Goal: Task Accomplishment & Management: Manage account settings

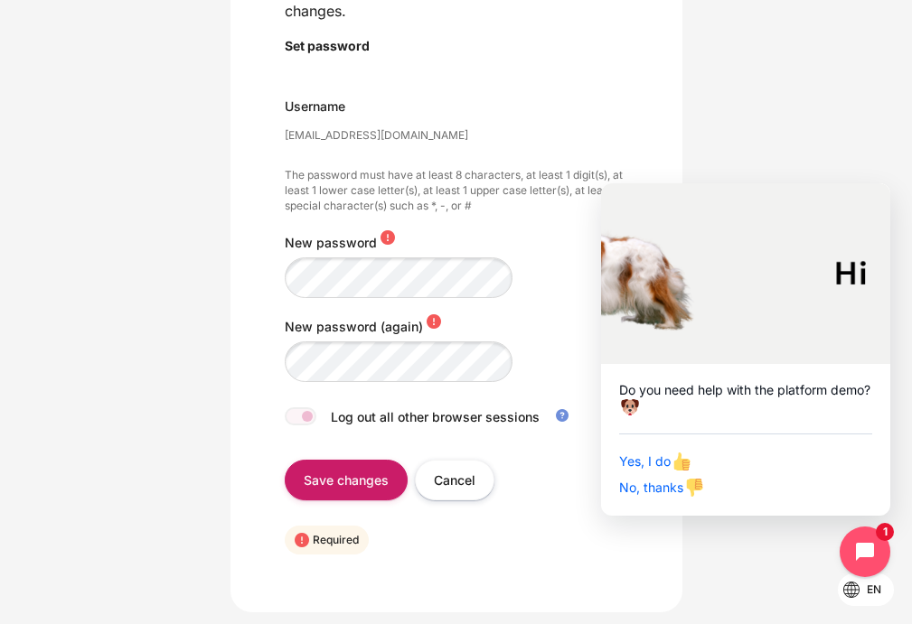
scroll to position [188, 0]
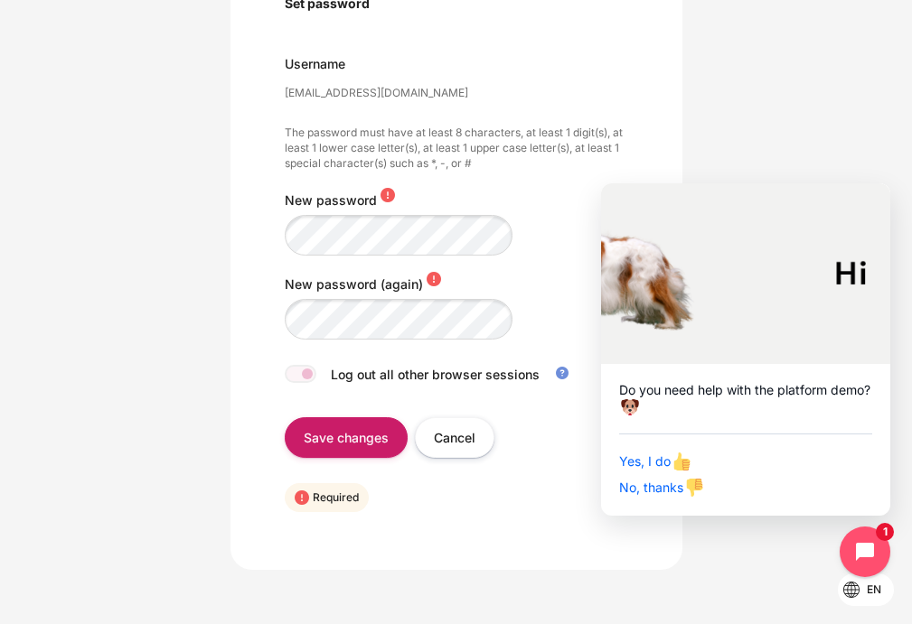
click at [542, 343] on div "New password (again)" at bounding box center [456, 310] width 343 height 70
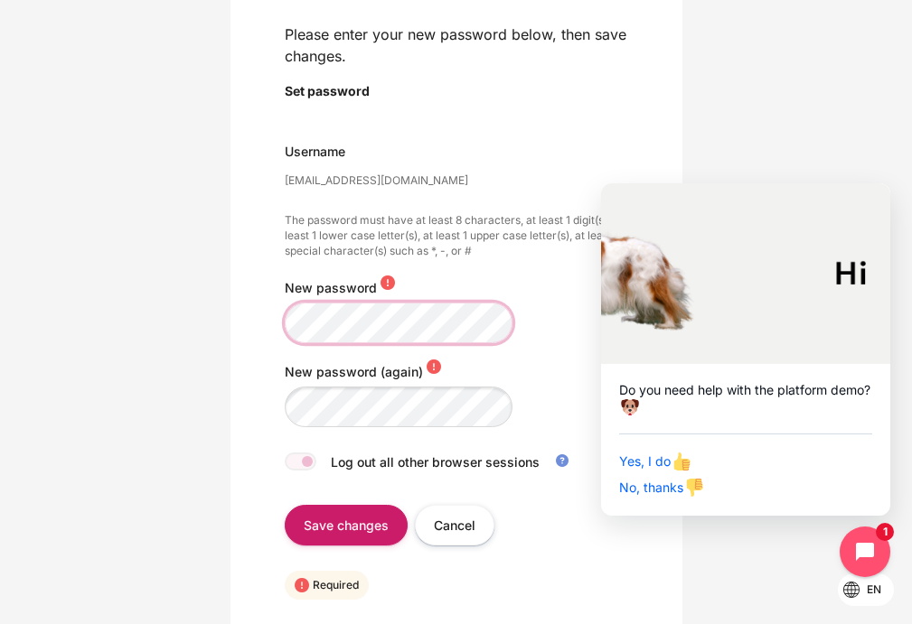
scroll to position [0, 0]
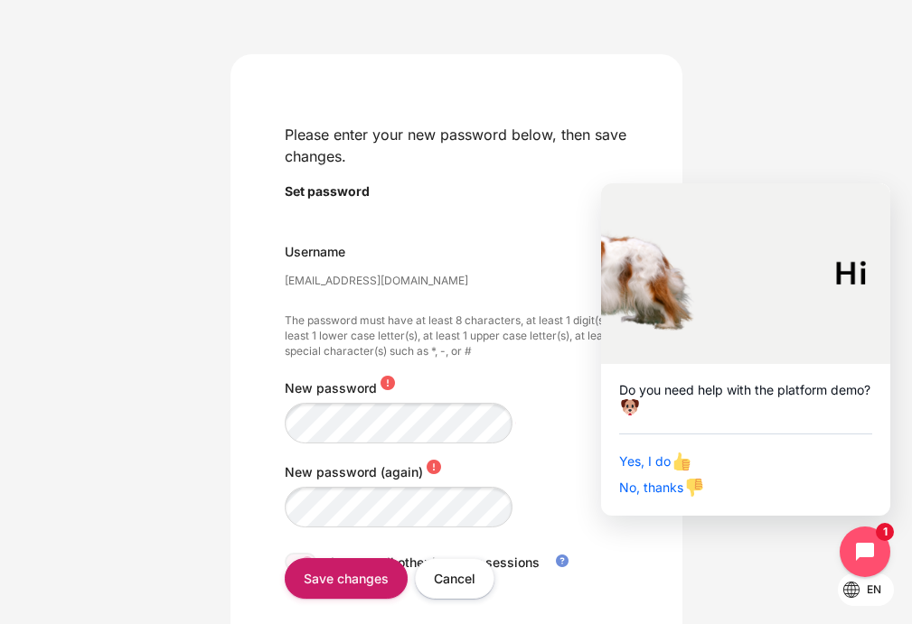
click at [323, 444] on div "New password" at bounding box center [456, 414] width 343 height 70
click at [268, 419] on div "Please enter your new password below, then save changes. Set password naphinya.…" at bounding box center [456, 406] width 452 height 704
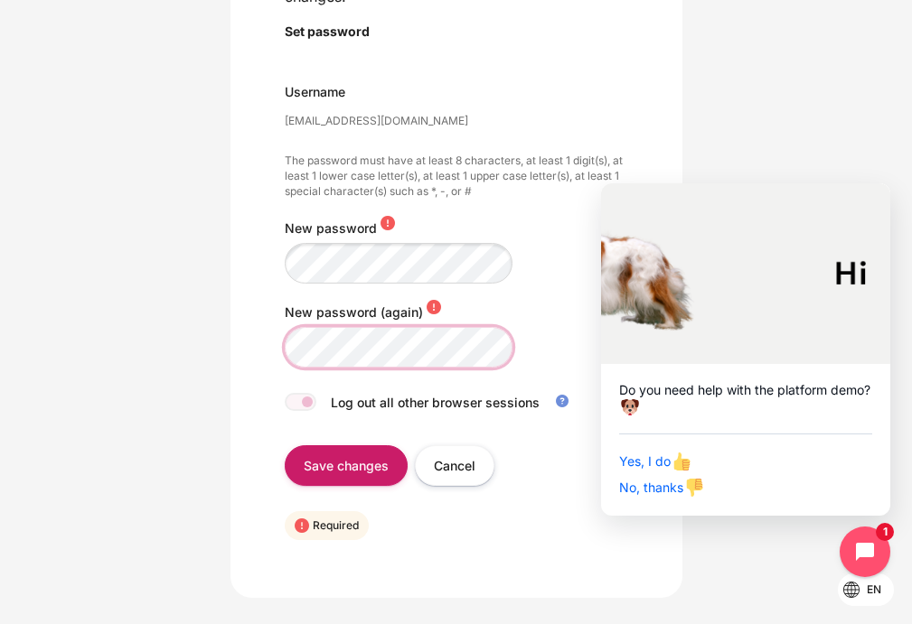
scroll to position [188, 0]
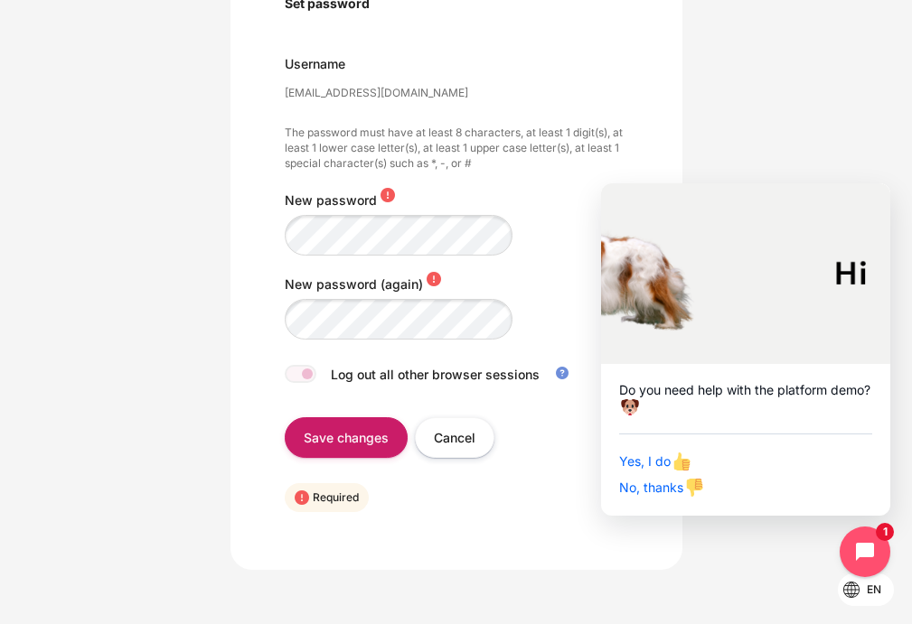
click at [321, 441] on input "Save changes" at bounding box center [346, 437] width 123 height 41
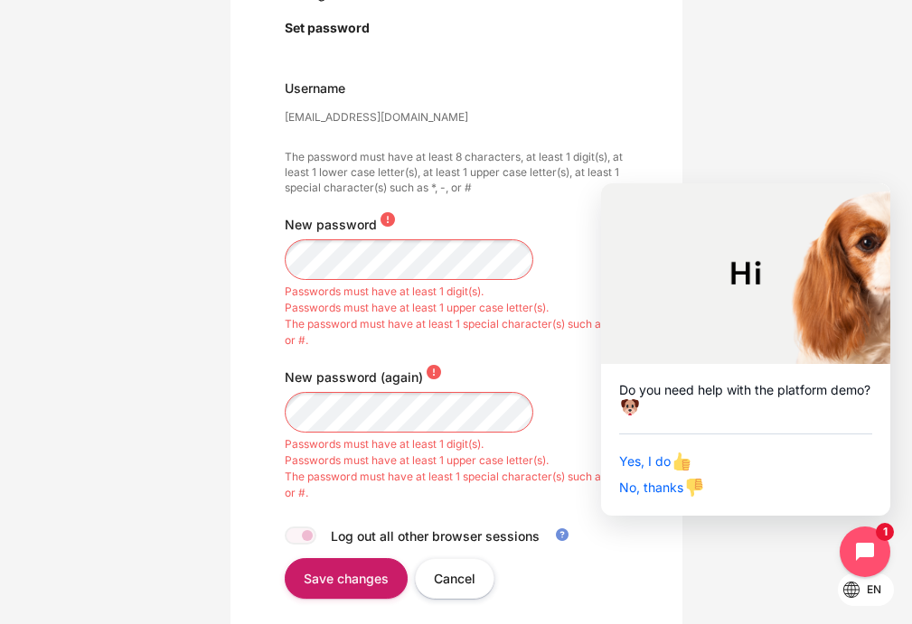
scroll to position [217, 0]
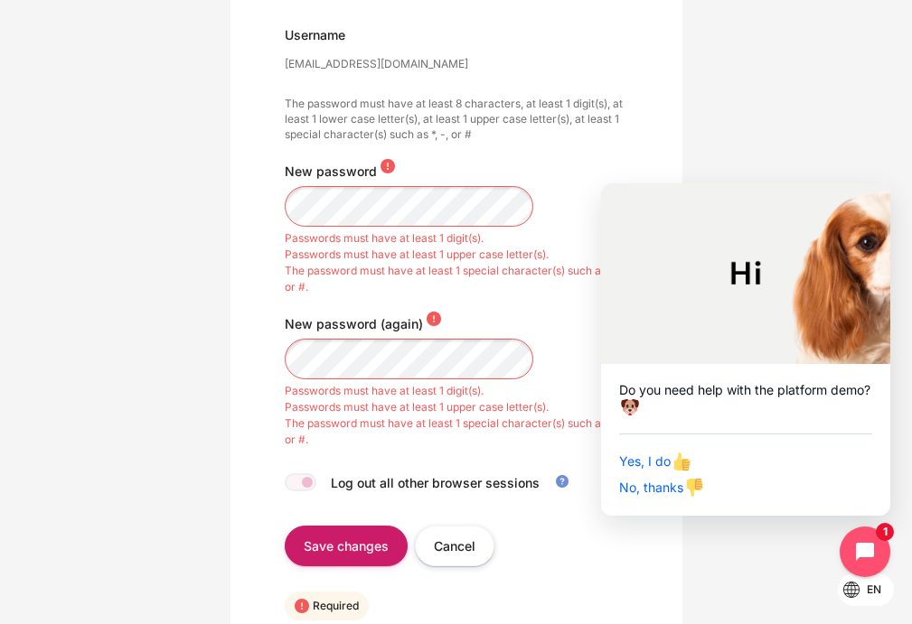
click at [339, 552] on input "Save changes" at bounding box center [346, 546] width 123 height 41
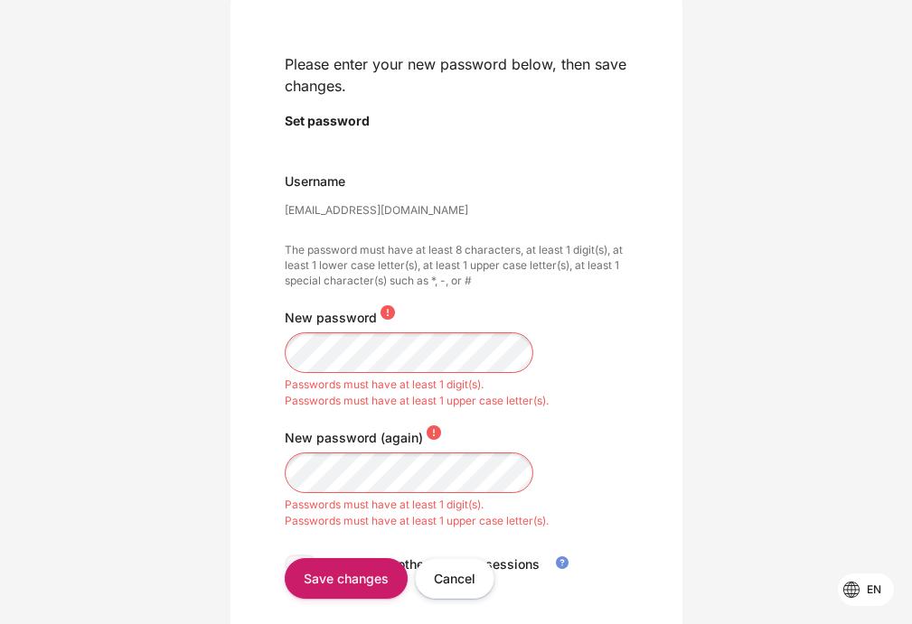
scroll to position [108, 0]
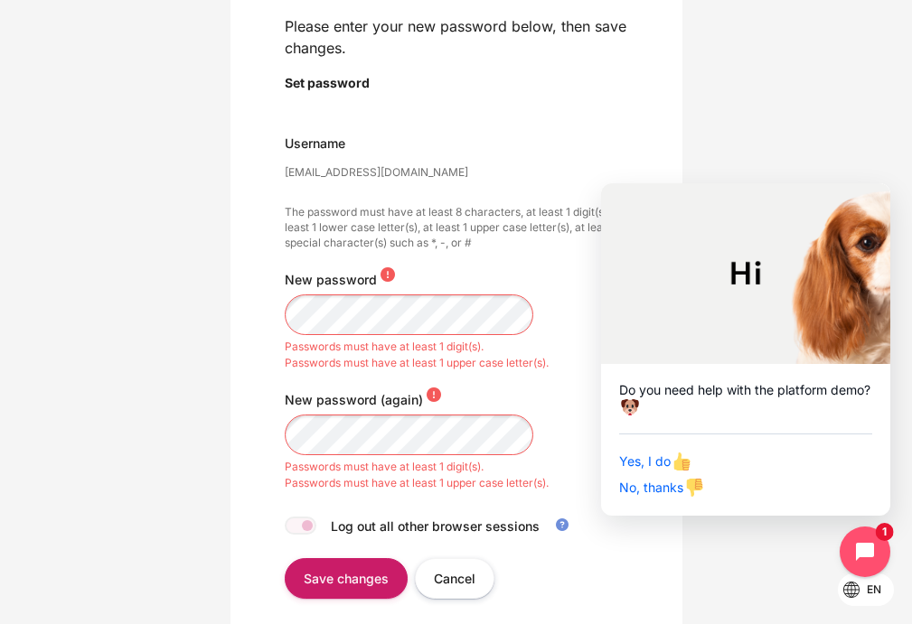
click at [266, 314] on div "Please enter your new password below, then save changes. Set password [EMAIL_AD…" at bounding box center [456, 334] width 452 height 776
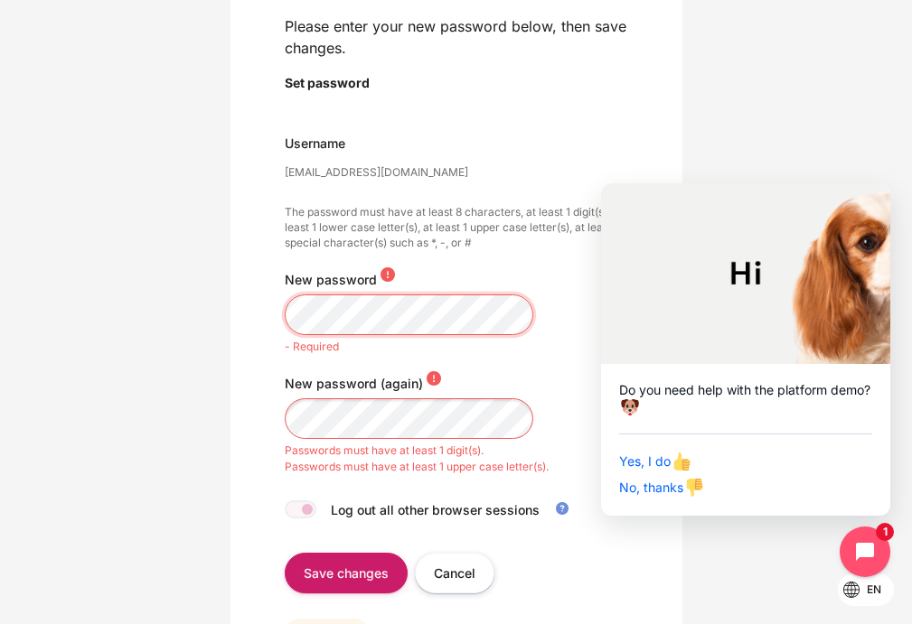
click at [281, 449] on div "Please enter your new password below, then save changes. Set password naphinya.…" at bounding box center [456, 326] width 452 height 760
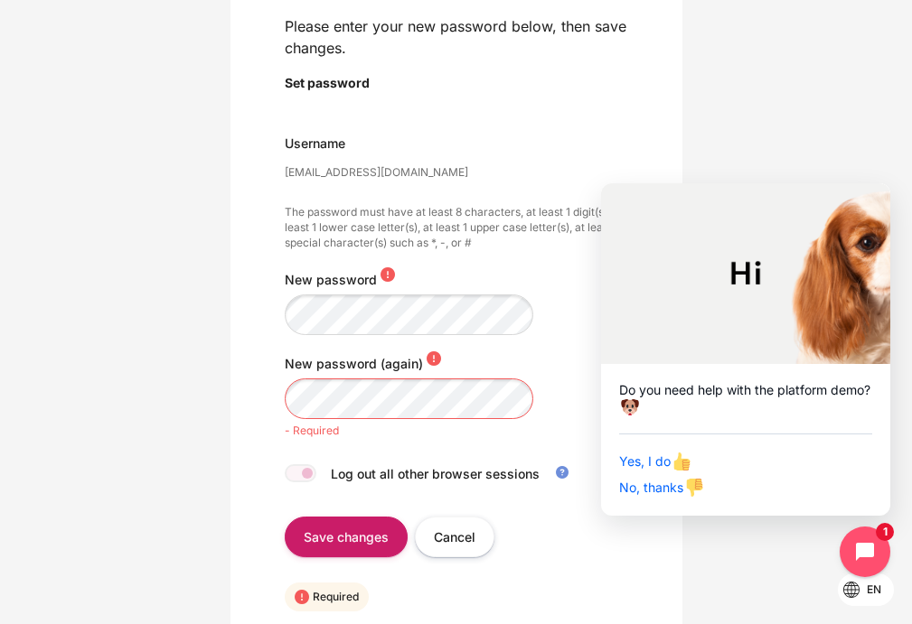
click at [358, 427] on div "- Required" at bounding box center [456, 431] width 343 height 16
click at [246, 300] on div "Please enter your new password below, then save changes. Set password naphinya.…" at bounding box center [456, 308] width 452 height 724
click at [263, 327] on div "Please enter your new password below, then save changes. Set password naphinya.…" at bounding box center [456, 308] width 452 height 724
click at [339, 524] on input "Save changes" at bounding box center [346, 537] width 123 height 41
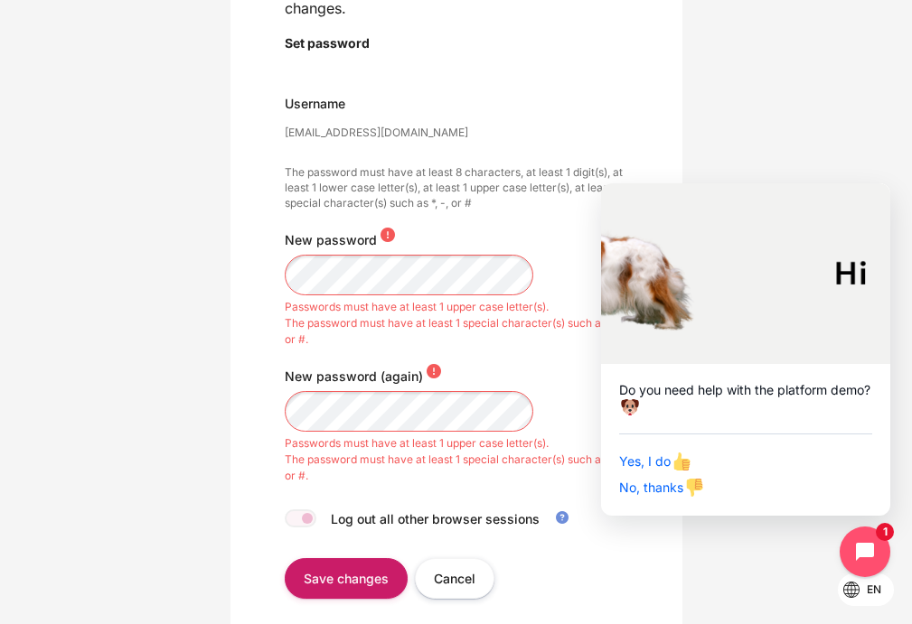
scroll to position [217, 0]
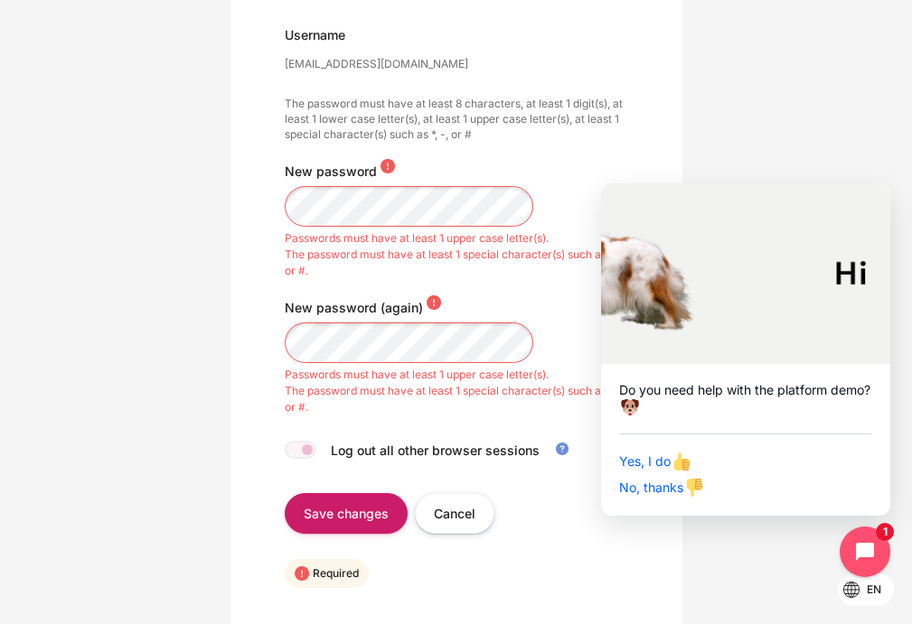
click at [390, 454] on label "Log out all other browser sessions" at bounding box center [457, 450] width 252 height 19
click at [345, 511] on input "Save changes" at bounding box center [346, 513] width 123 height 41
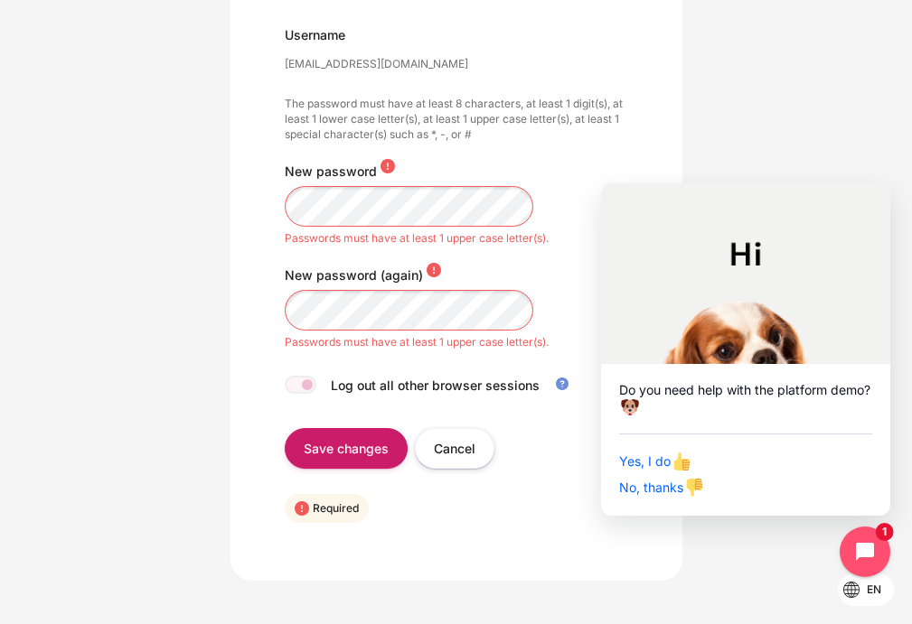
scroll to position [228, 0]
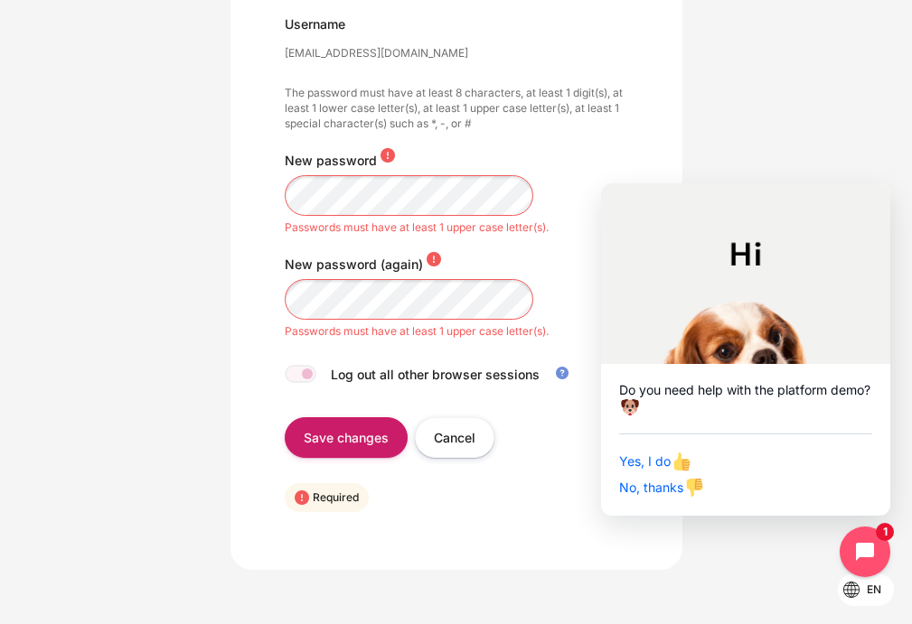
click at [356, 446] on input "Save changes" at bounding box center [346, 437] width 123 height 41
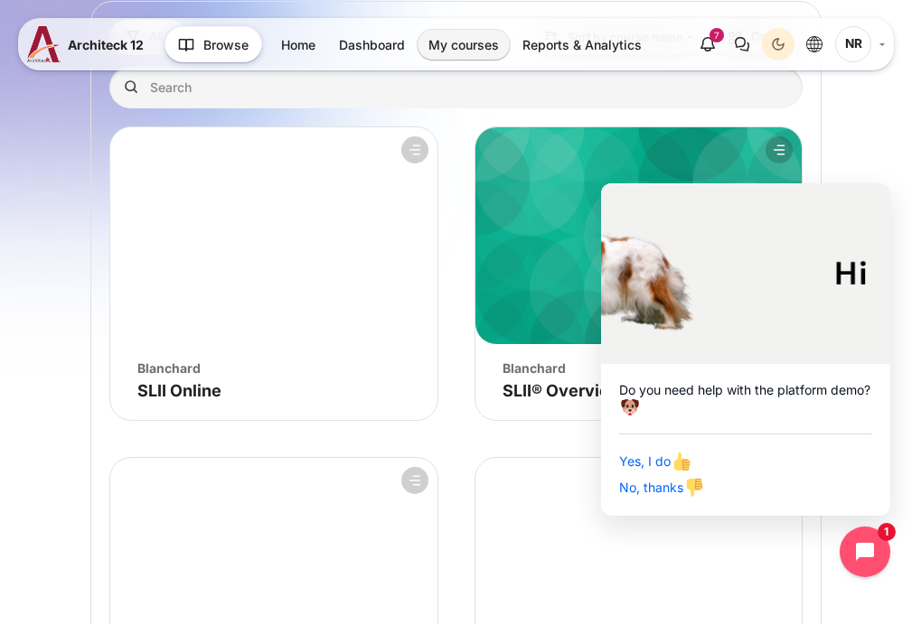
scroll to position [217, 0]
